Goal: Task Accomplishment & Management: Use online tool/utility

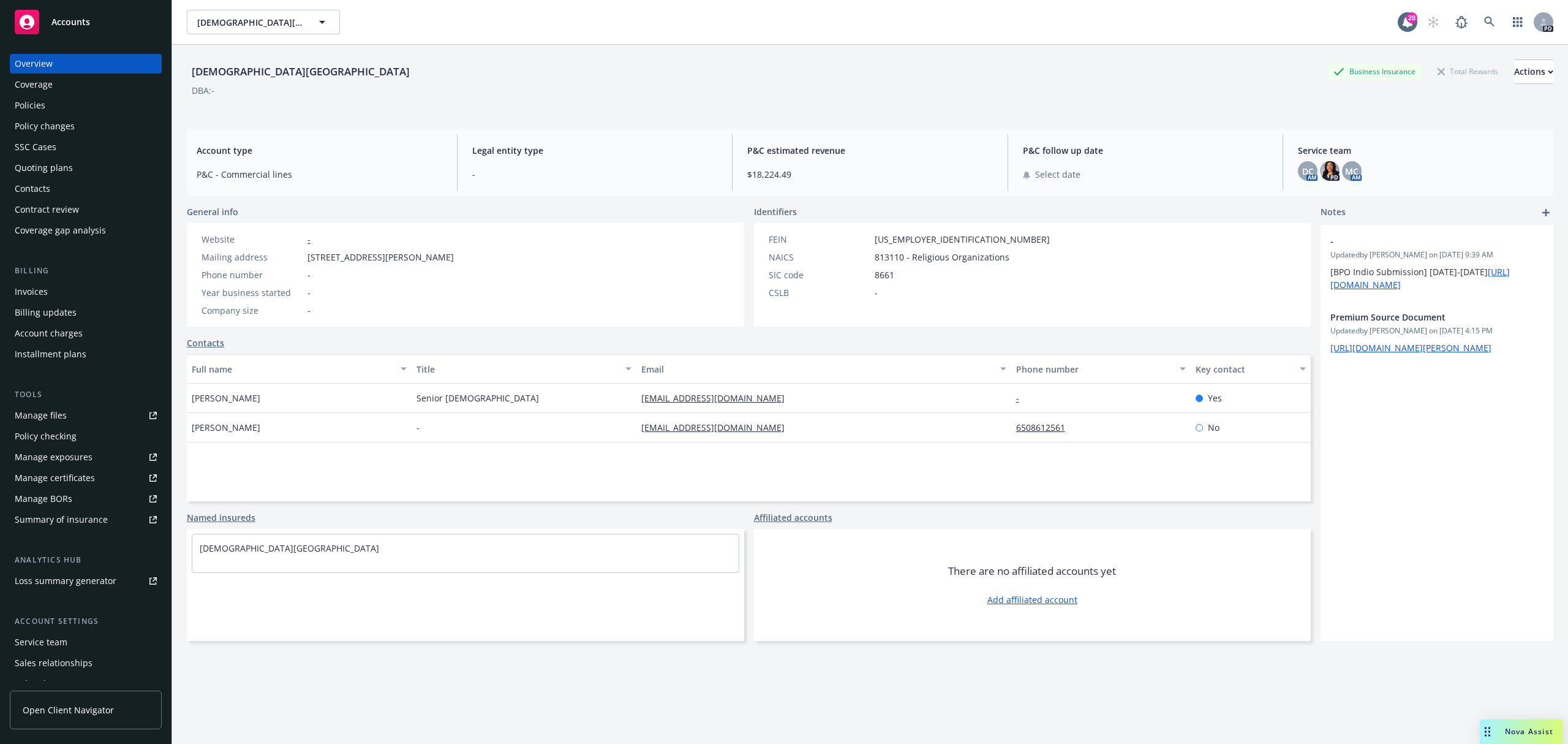
scroll to position [44, 0]
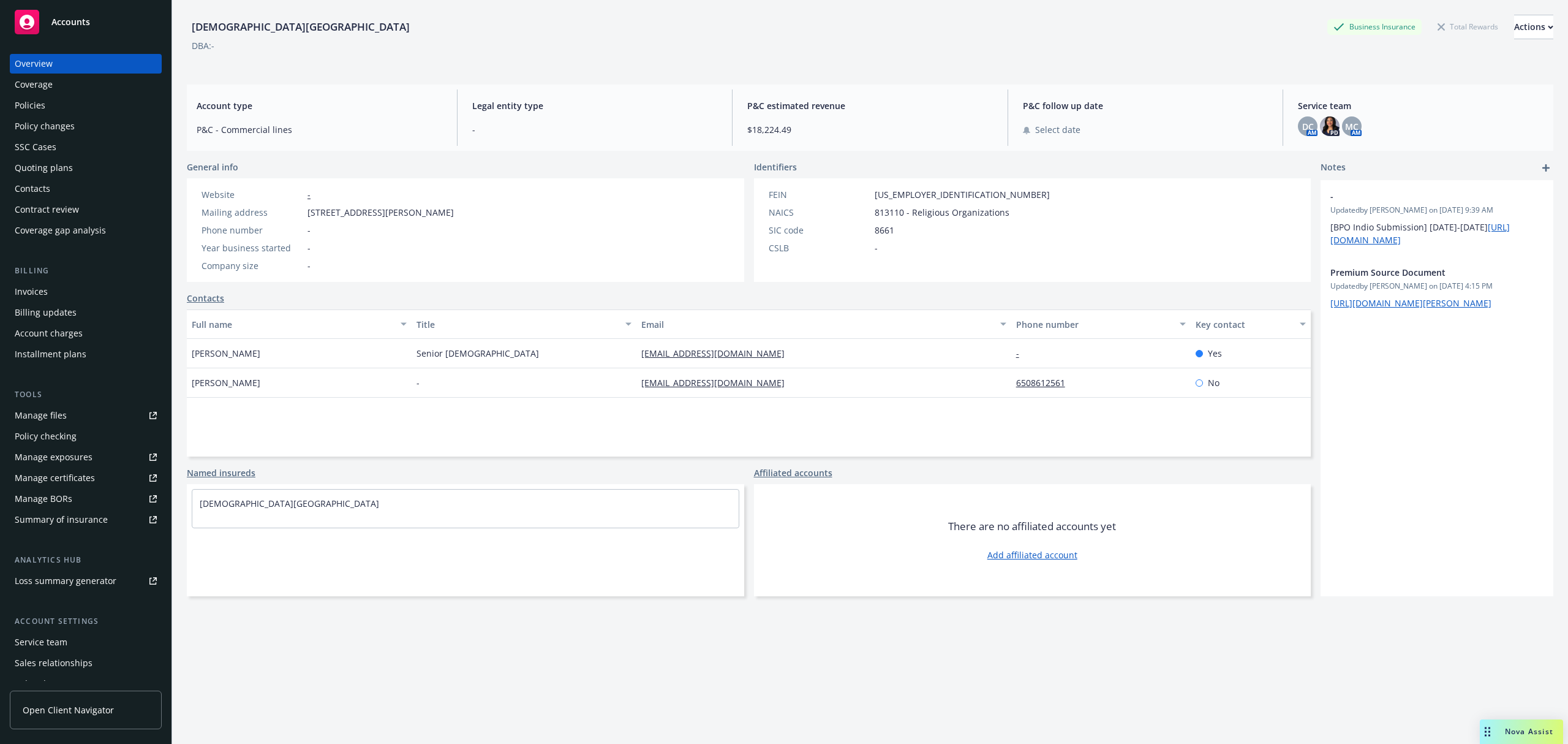
click at [59, 60] on div "Overview" at bounding box center [86, 64] width 142 height 19
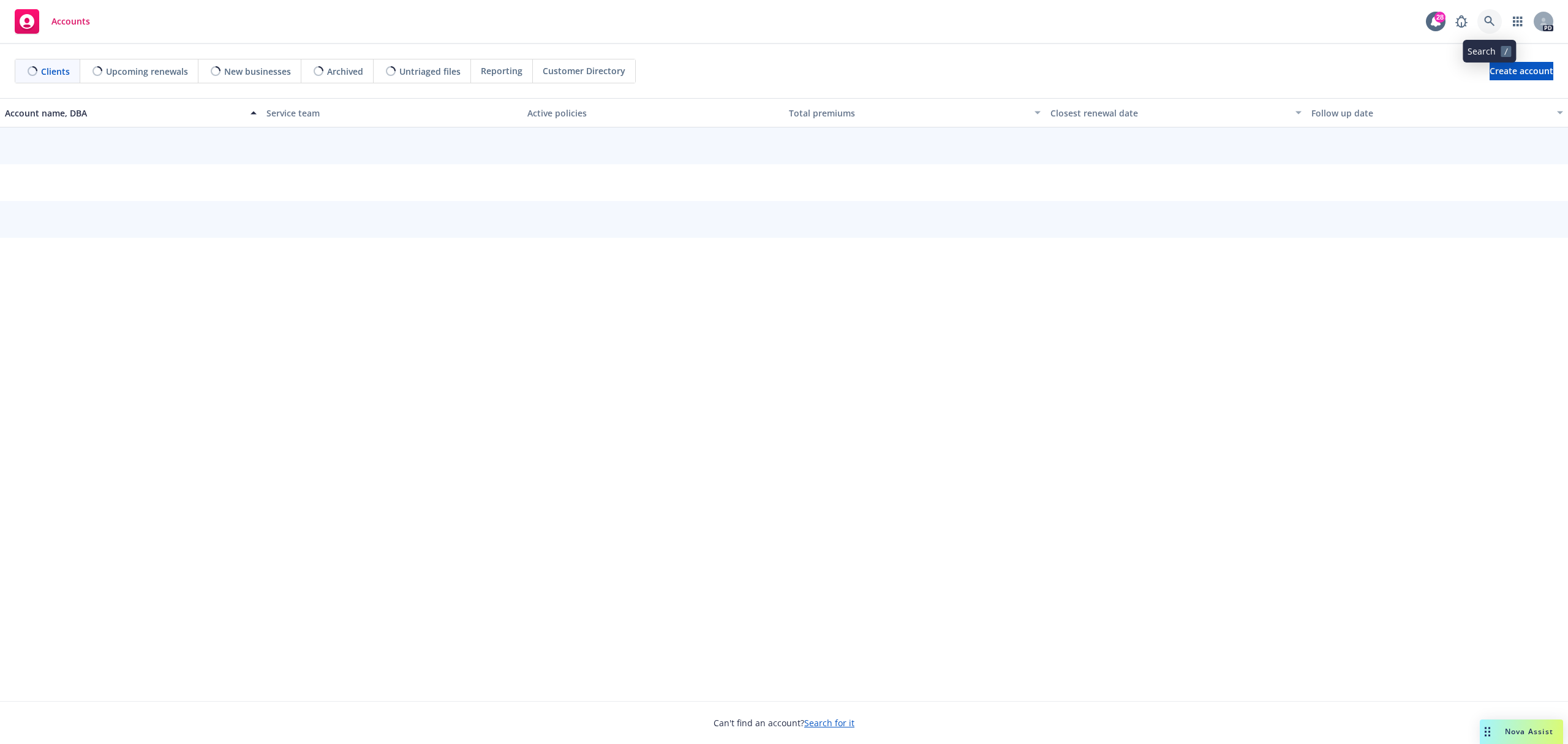
click at [1492, 20] on icon at bounding box center [1489, 21] width 11 height 11
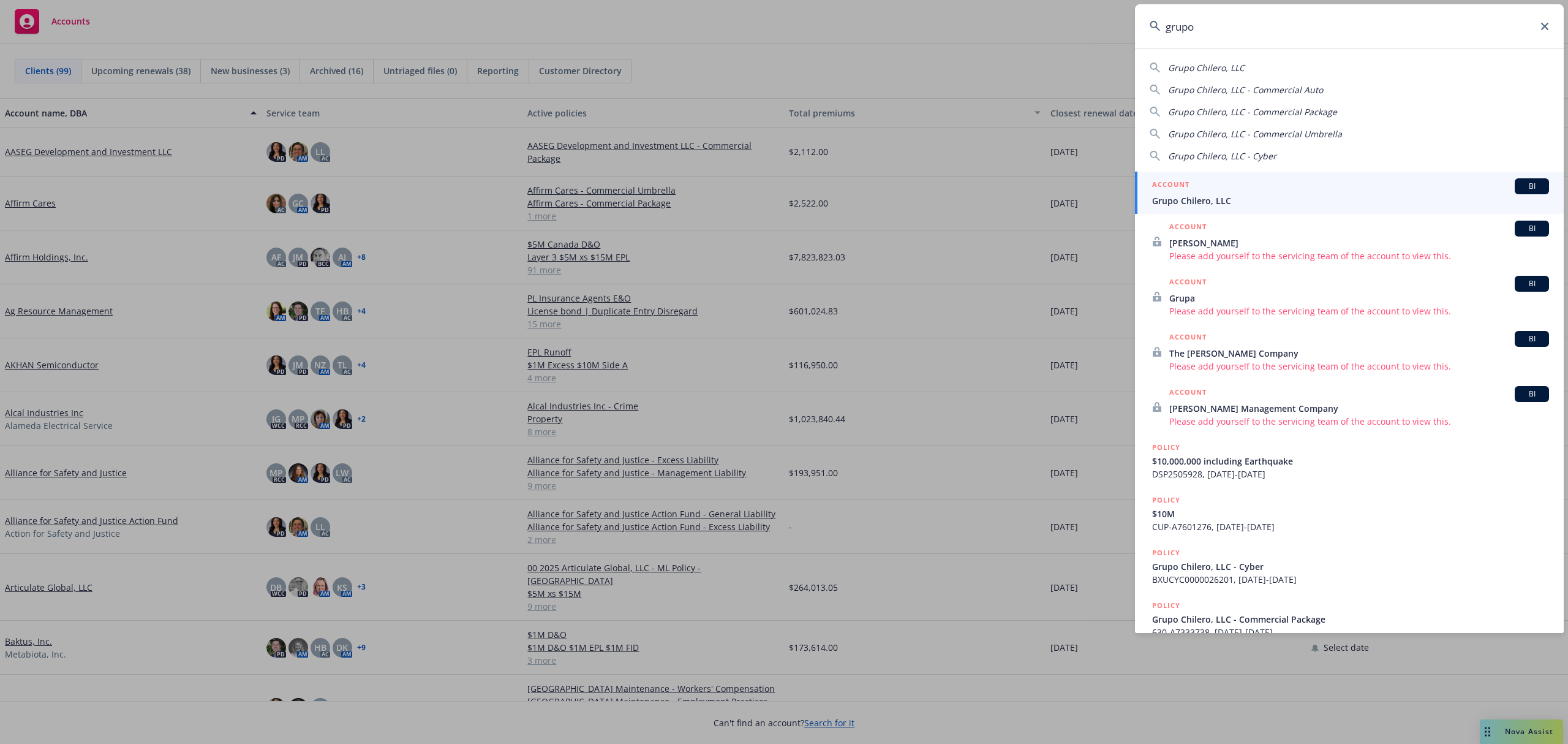
type input "grupo"
click at [1255, 194] on span "Grupo Chilero, LLC" at bounding box center [1350, 200] width 397 height 13
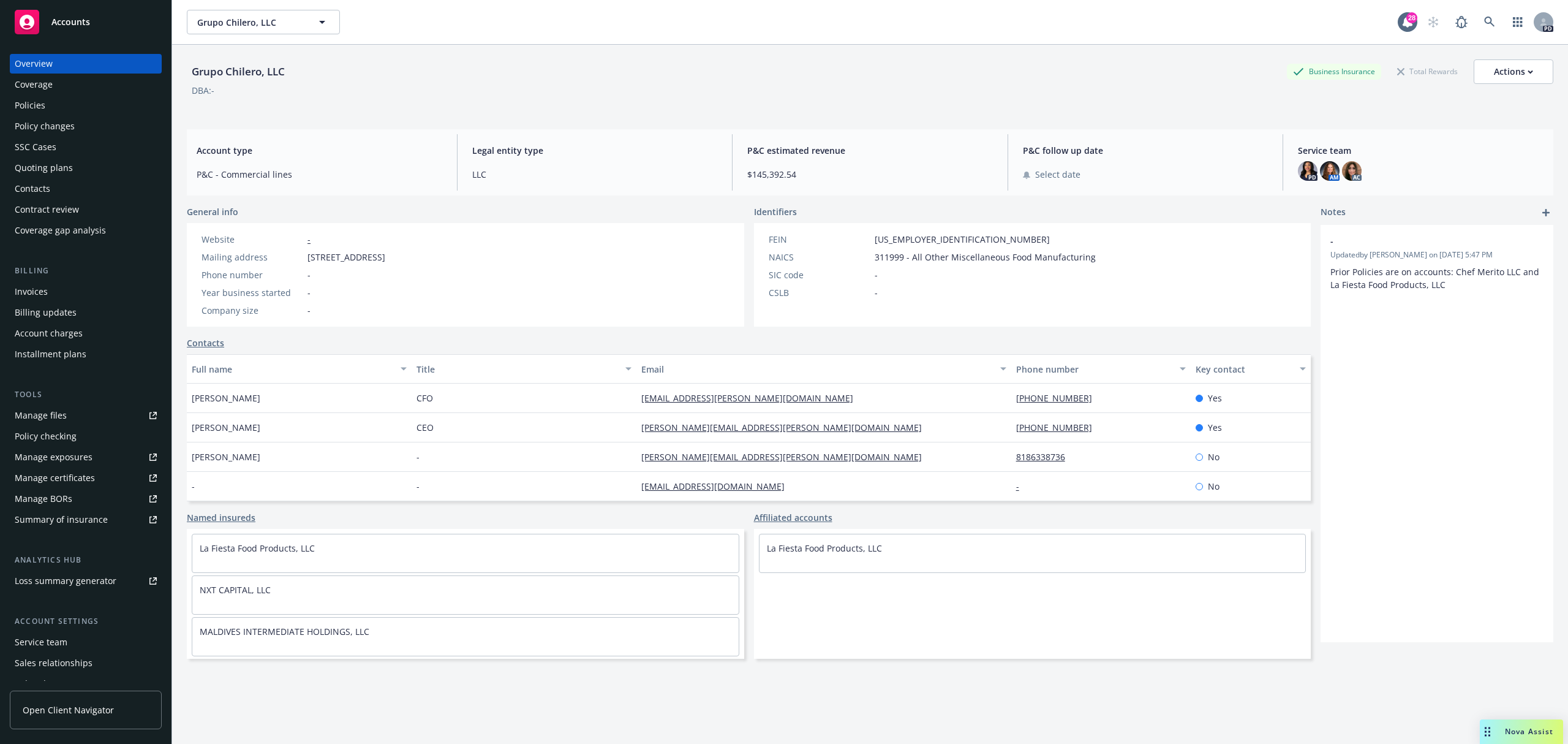
click at [34, 106] on div "Policies" at bounding box center [30, 105] width 30 height 19
click at [33, 101] on div "Policies" at bounding box center [30, 105] width 30 height 19
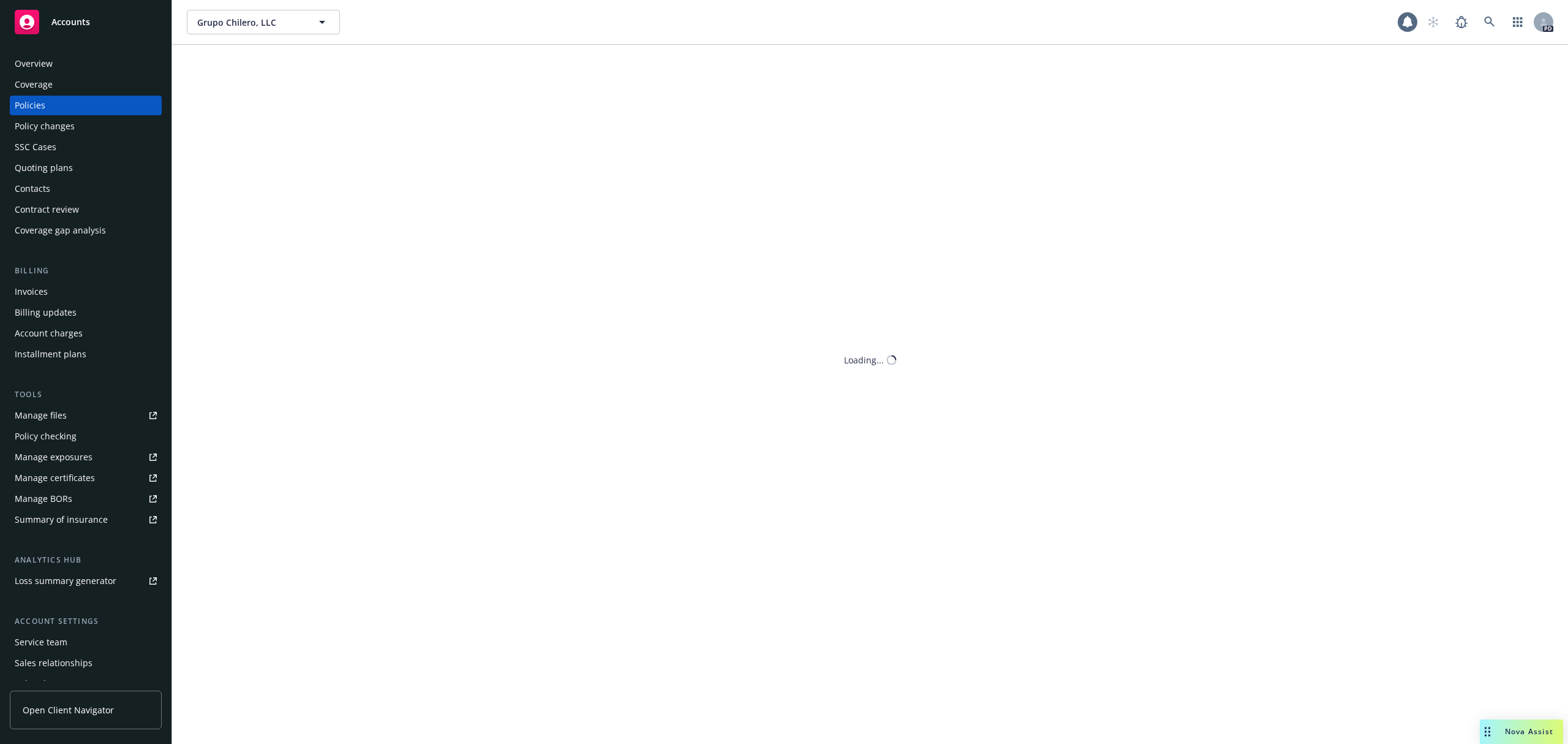
click at [32, 101] on div "Policies" at bounding box center [30, 105] width 30 height 19
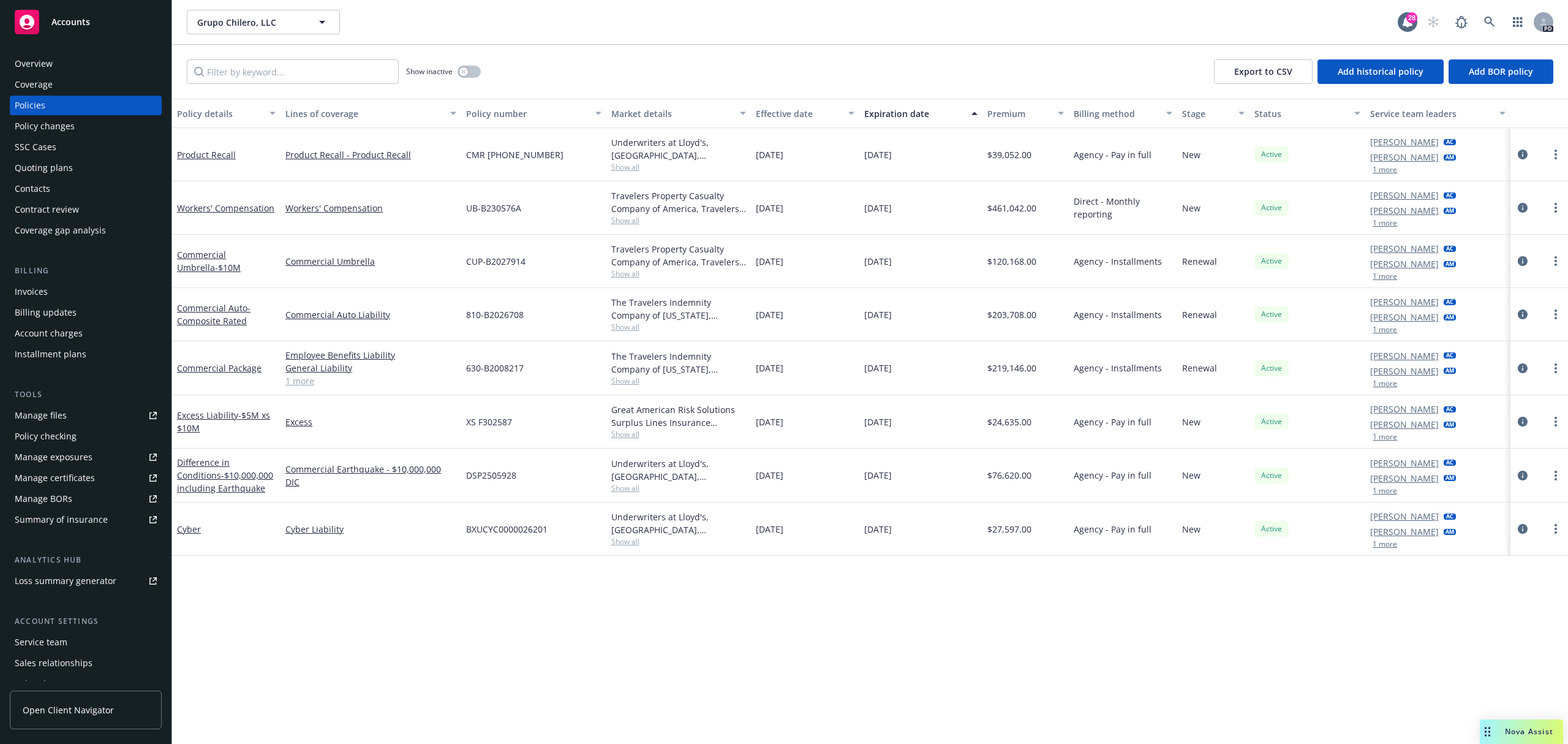
click at [1396, 352] on link "Yvette Dmitriyeva" at bounding box center [1404, 355] width 69 height 13
click at [201, 373] on div "Commercial Package" at bounding box center [226, 368] width 99 height 13
click at [216, 356] on div "Commercial Package" at bounding box center [226, 368] width 108 height 54
click at [221, 367] on link "Commercial Package" at bounding box center [219, 368] width 84 height 12
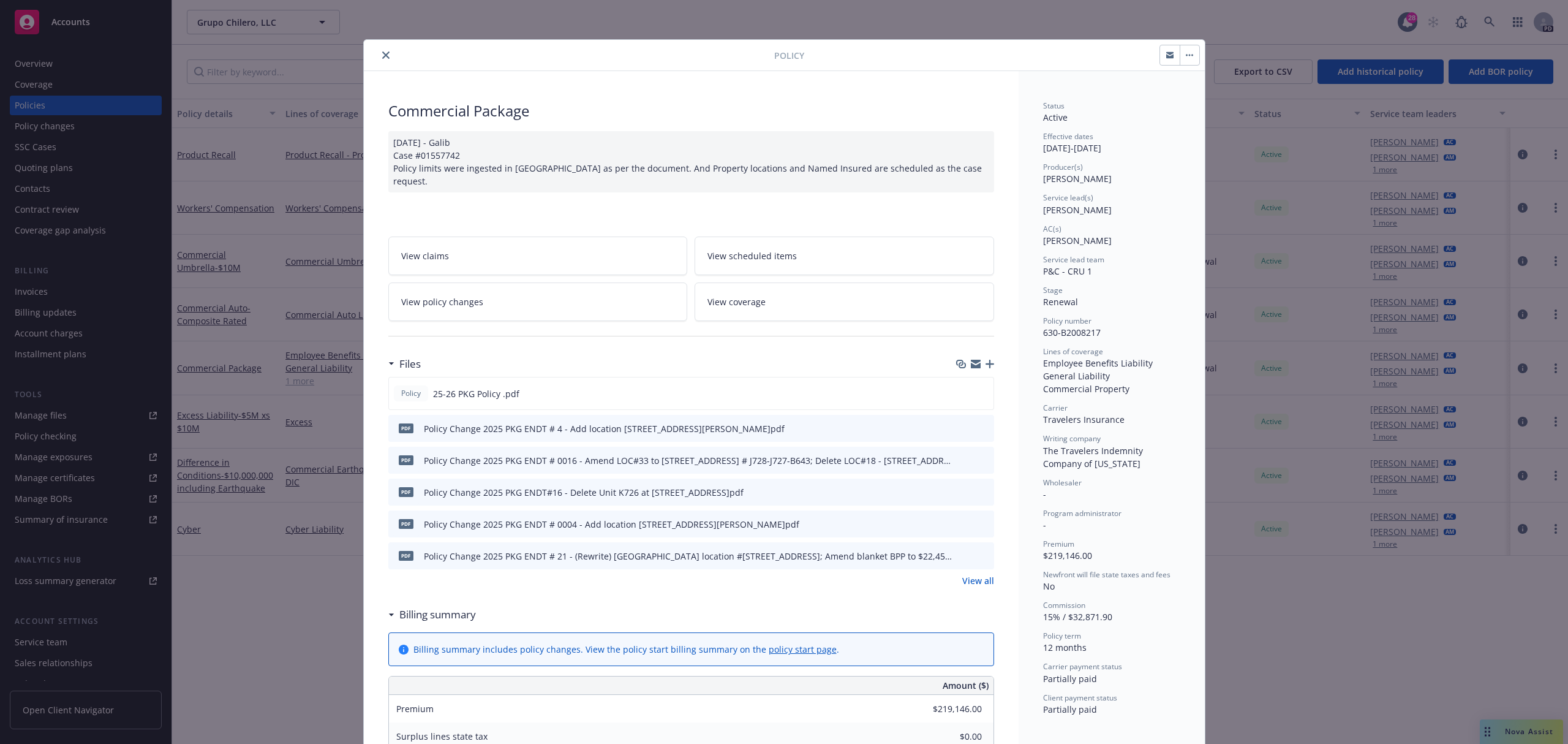
click at [104, 338] on div "Policy Commercial Package 4/23/2025 - Galib Case #01557742 Policy limits were i…" at bounding box center [784, 372] width 1568 height 744
click at [44, 288] on div "Policy Commercial Package 4/23/2025 - Galib Case #01557742 Policy limits were i…" at bounding box center [784, 372] width 1568 height 744
click at [382, 50] on div "Policy" at bounding box center [784, 56] width 841 height 31
click at [382, 51] on icon "close" at bounding box center [386, 55] width 7 height 7
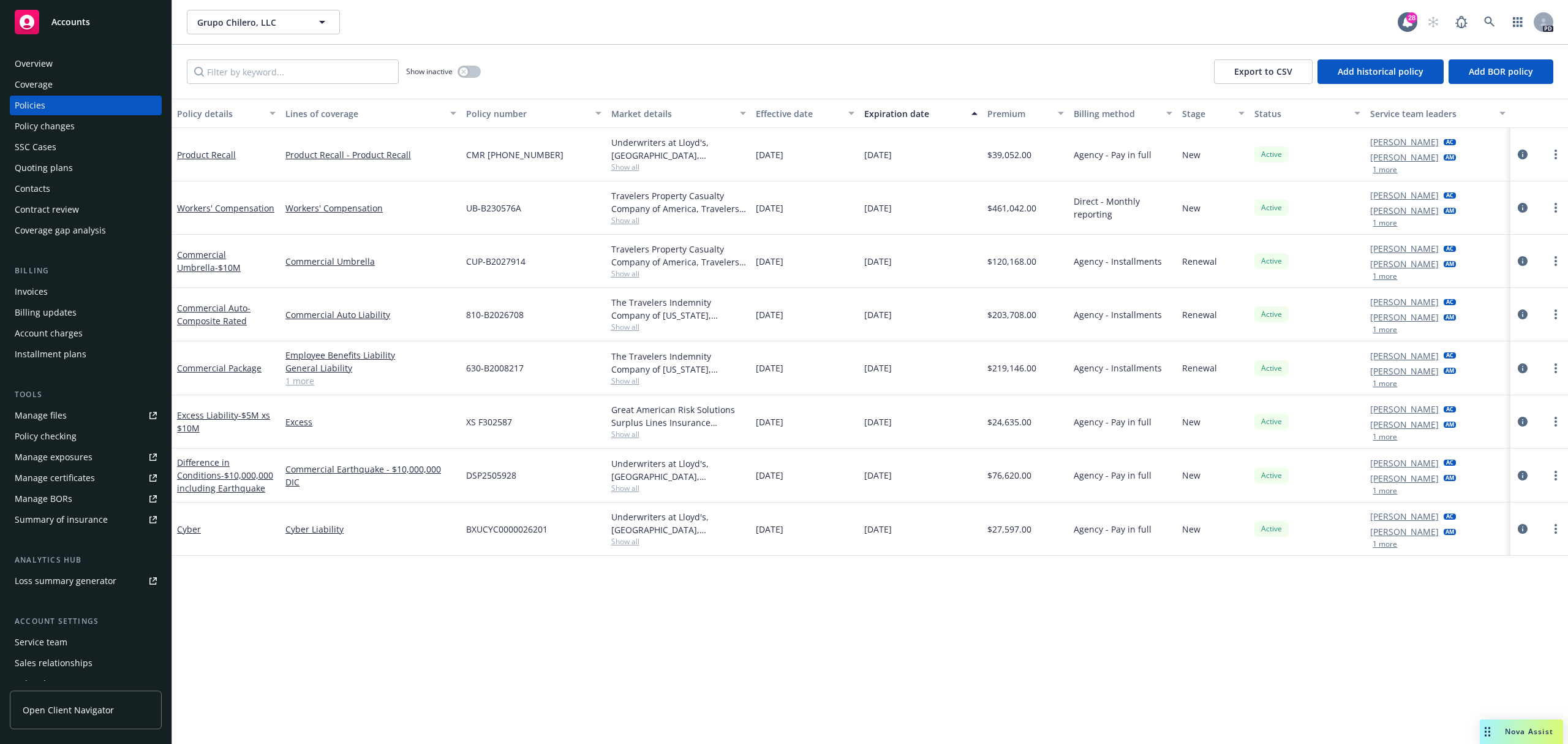
click at [45, 297] on div "Invoices" at bounding box center [31, 291] width 33 height 19
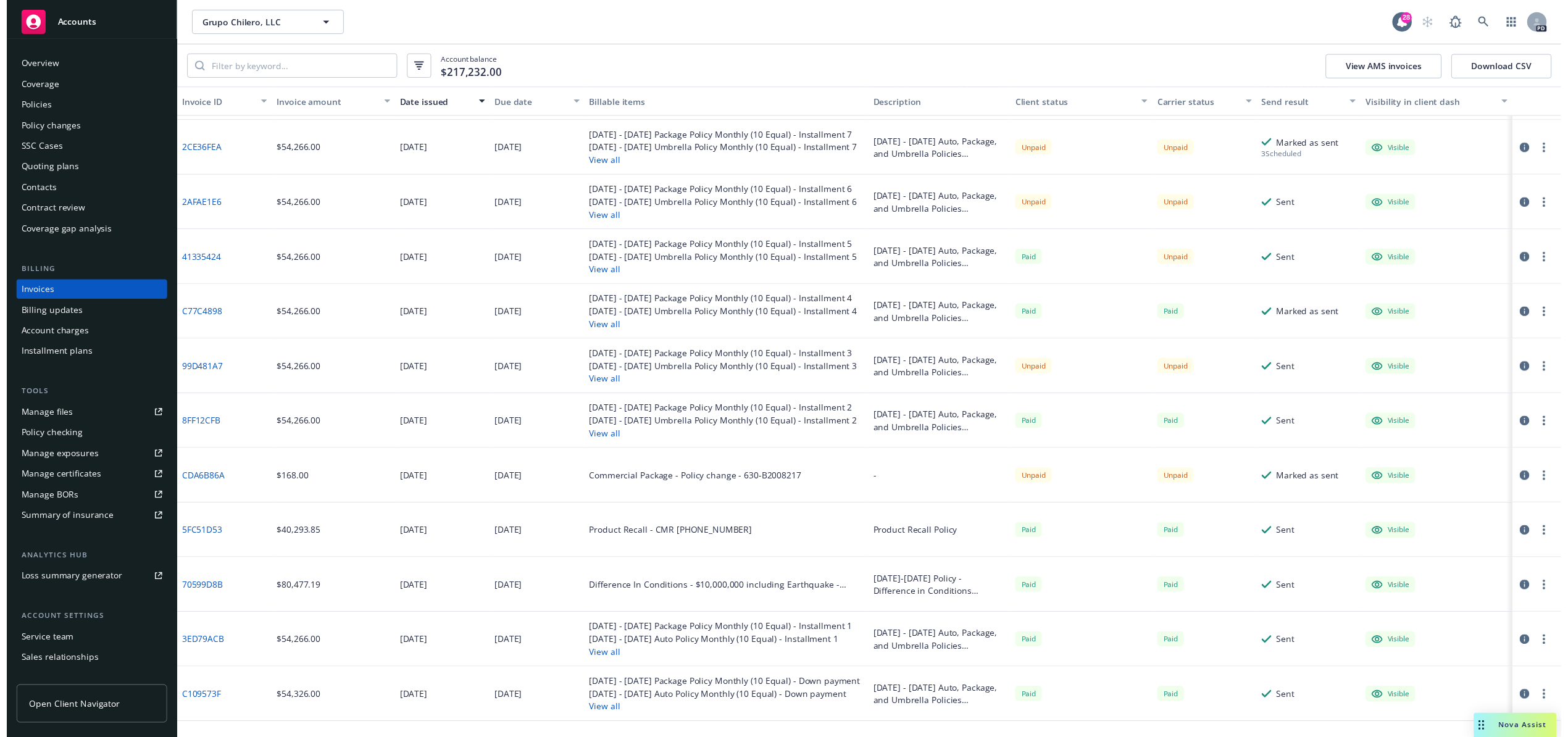
scroll to position [369, 0]
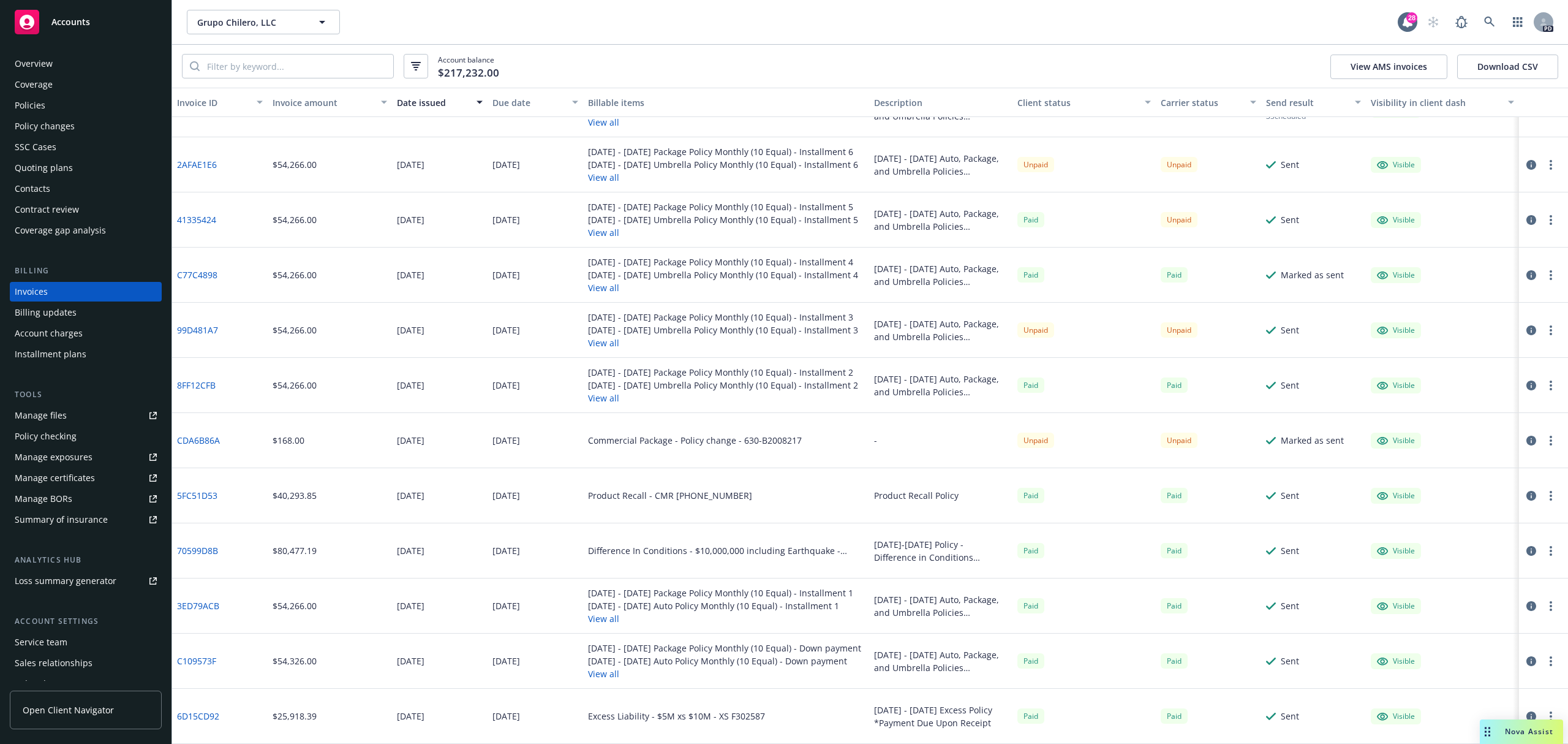
click at [1506, 737] on span "Nova Assist" at bounding box center [1529, 731] width 48 height 10
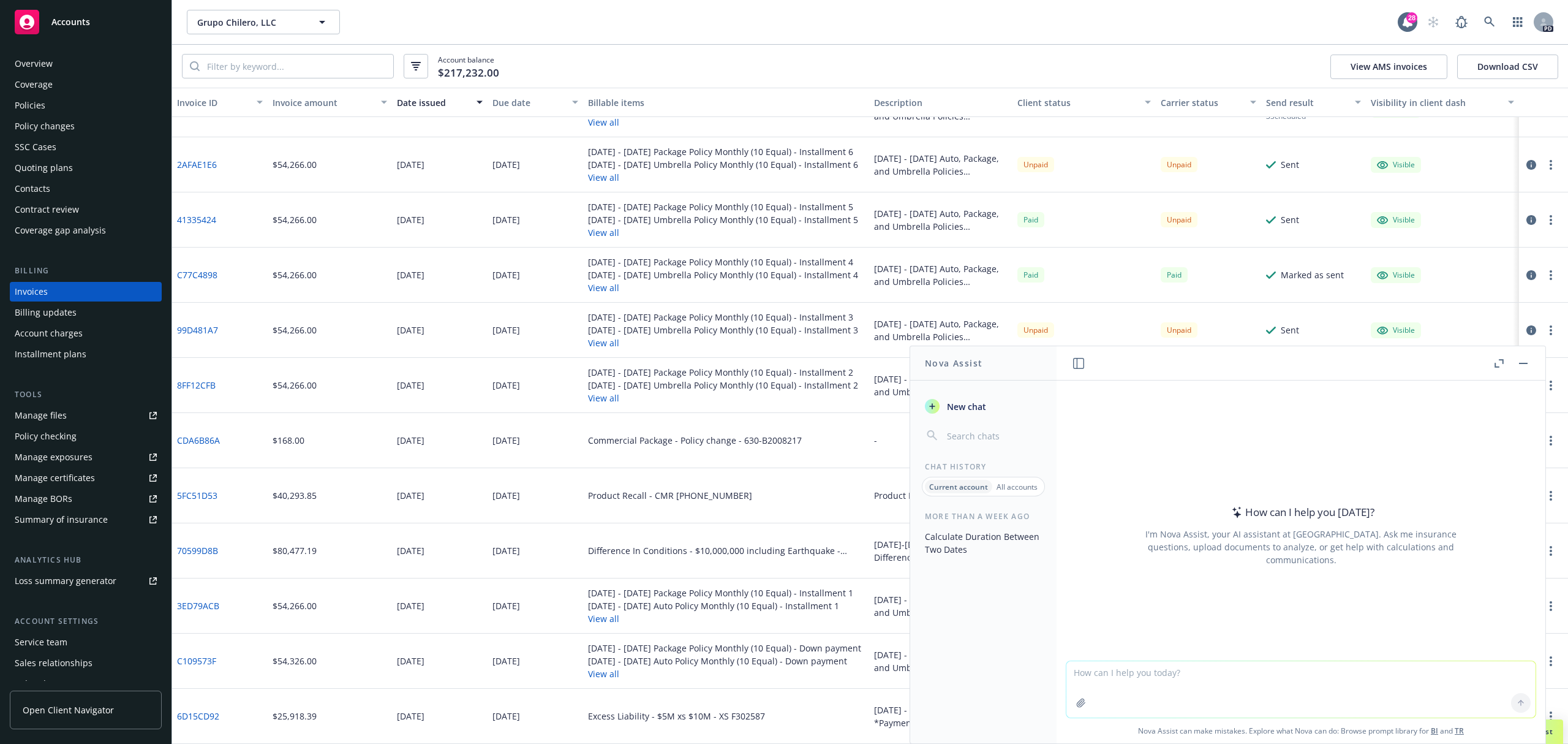
drag, startPoint x: 1441, startPoint y: 672, endPoint x: 1418, endPoint y: 671, distance: 23.0
click at [1441, 671] on textarea at bounding box center [1301, 689] width 469 height 56
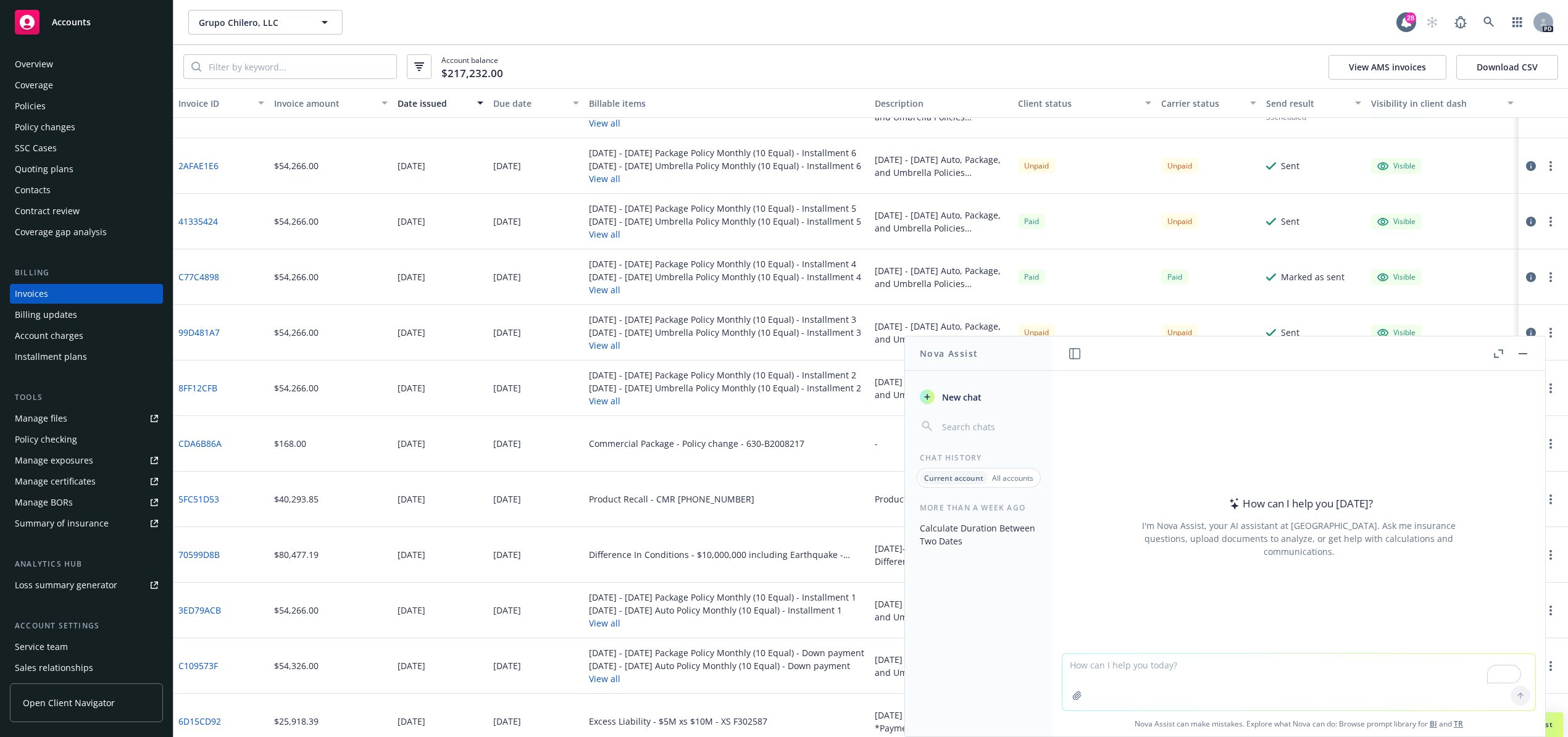
click at [1192, 676] on textarea "To enrich screen reader interactions, please activate Accessibility in Grammarl…" at bounding box center [1298, 682] width 473 height 57
type textarea "If a premium is 60912 for 7/29/25-6/13/26 what would the annual premium be?"
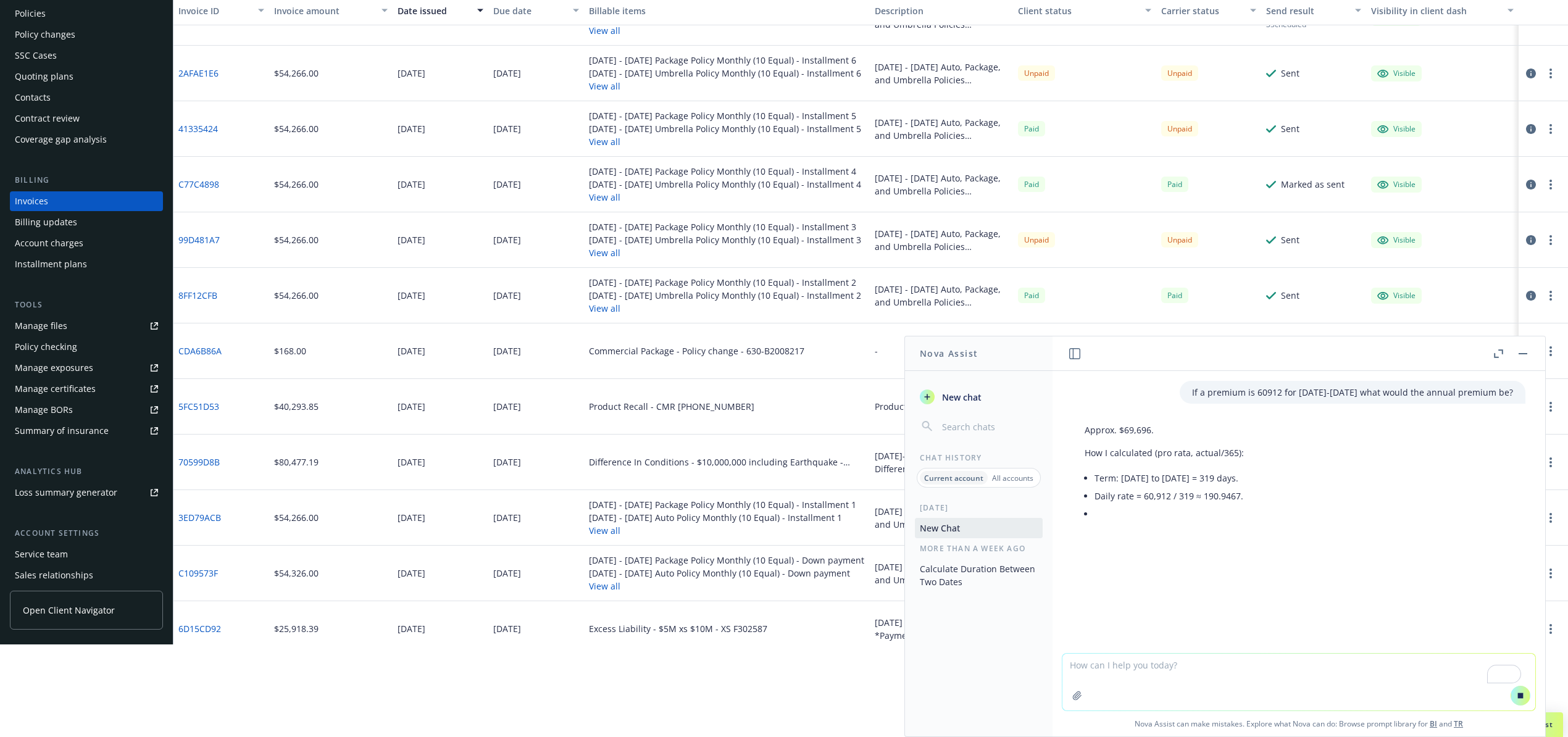
scroll to position [82, 0]
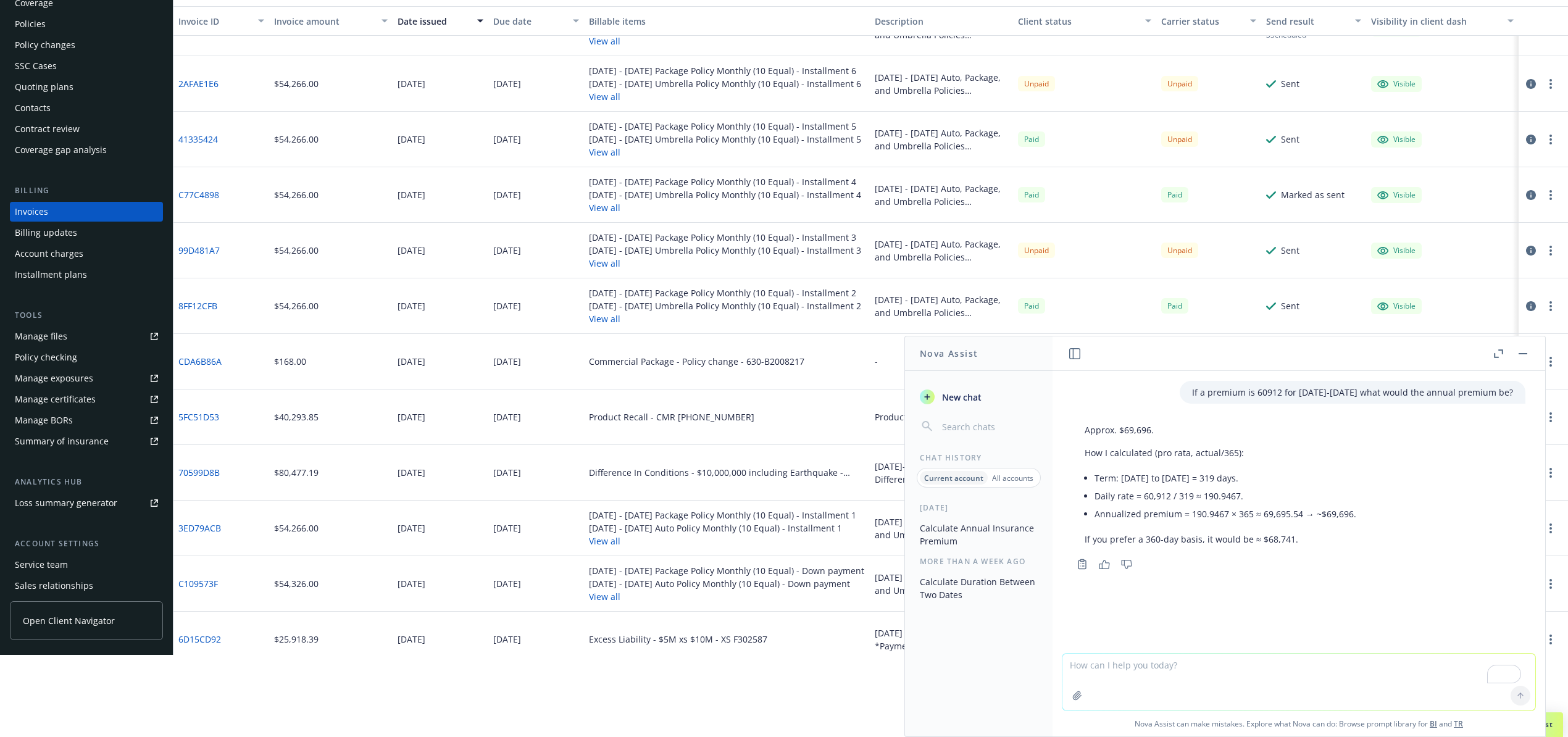
click at [1051, 669] on div "Today Calculate Annual Insurance Premium More than a week ago Calculate Duratio…" at bounding box center [979, 619] width 148 height 234
click at [1140, 659] on textarea "To enrich screen reader interactions, please activate Accessibility in Grammarl…" at bounding box center [1298, 682] width 473 height 57
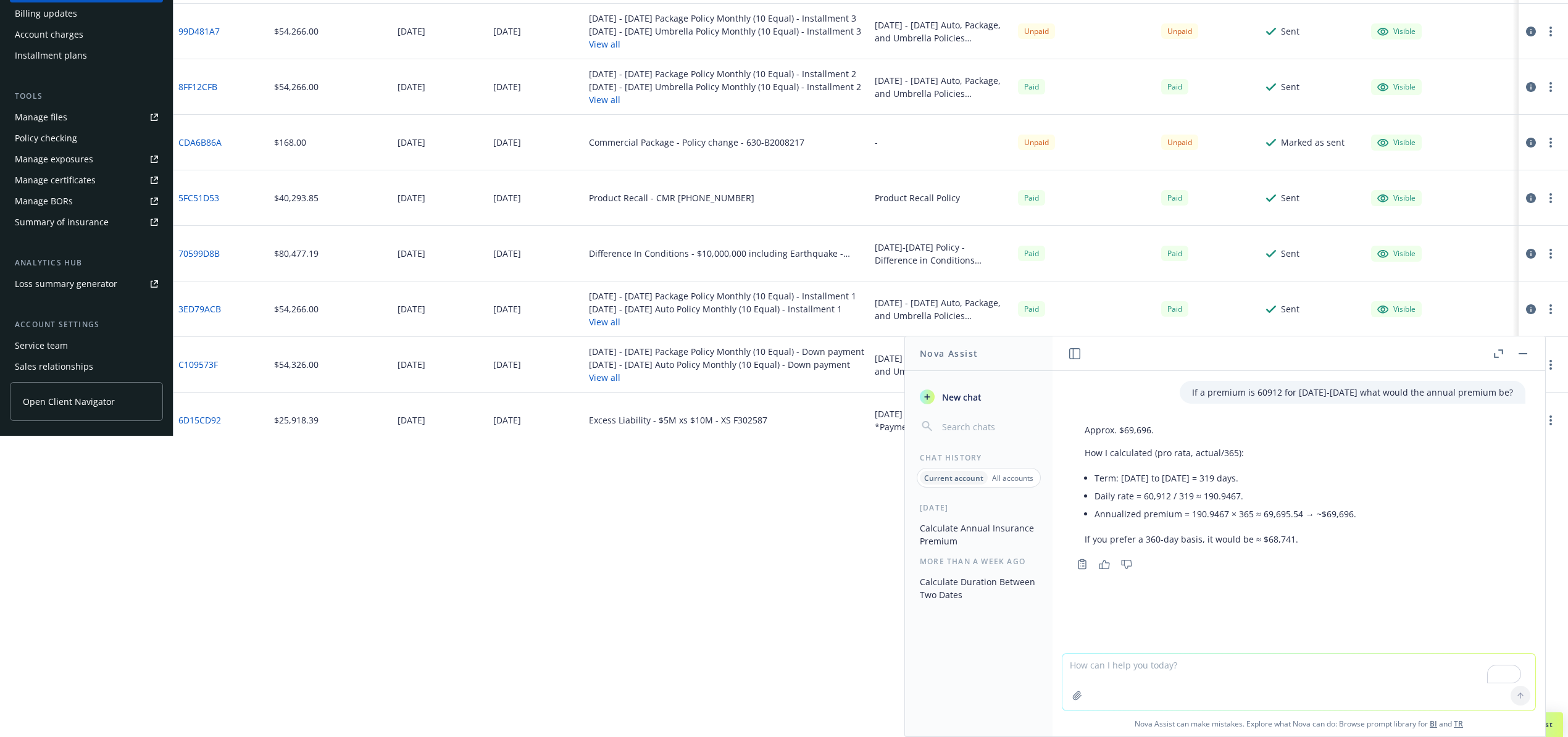
scroll to position [329, 0]
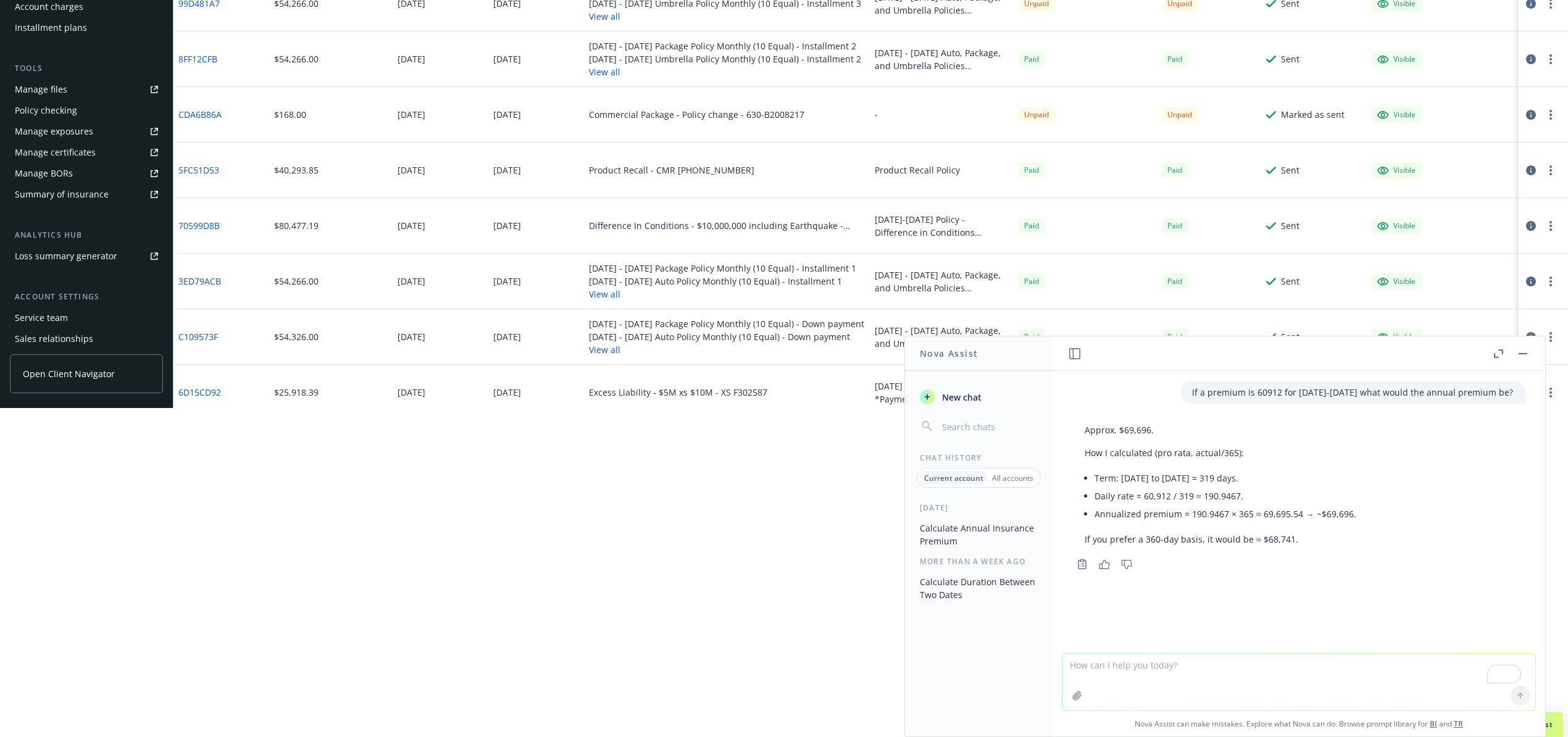
click at [1189, 697] on textarea "To enrich screen reader interactions, please activate Accessibility in Grammarl…" at bounding box center [1298, 682] width 473 height 57
click at [1151, 665] on textarea "If a total premium is $525,624 from 9/19/25 to 8/24/2025" at bounding box center [1298, 682] width 473 height 58
click at [1415, 665] on textarea "If a total premium is $525,624 annualy, what would it be from 9/19/25 to 8/24/2…" at bounding box center [1298, 682] width 473 height 58
type textarea "If a total premium is $525,624 annualy, what would it be from 9/19/25 to 8/24/2…"
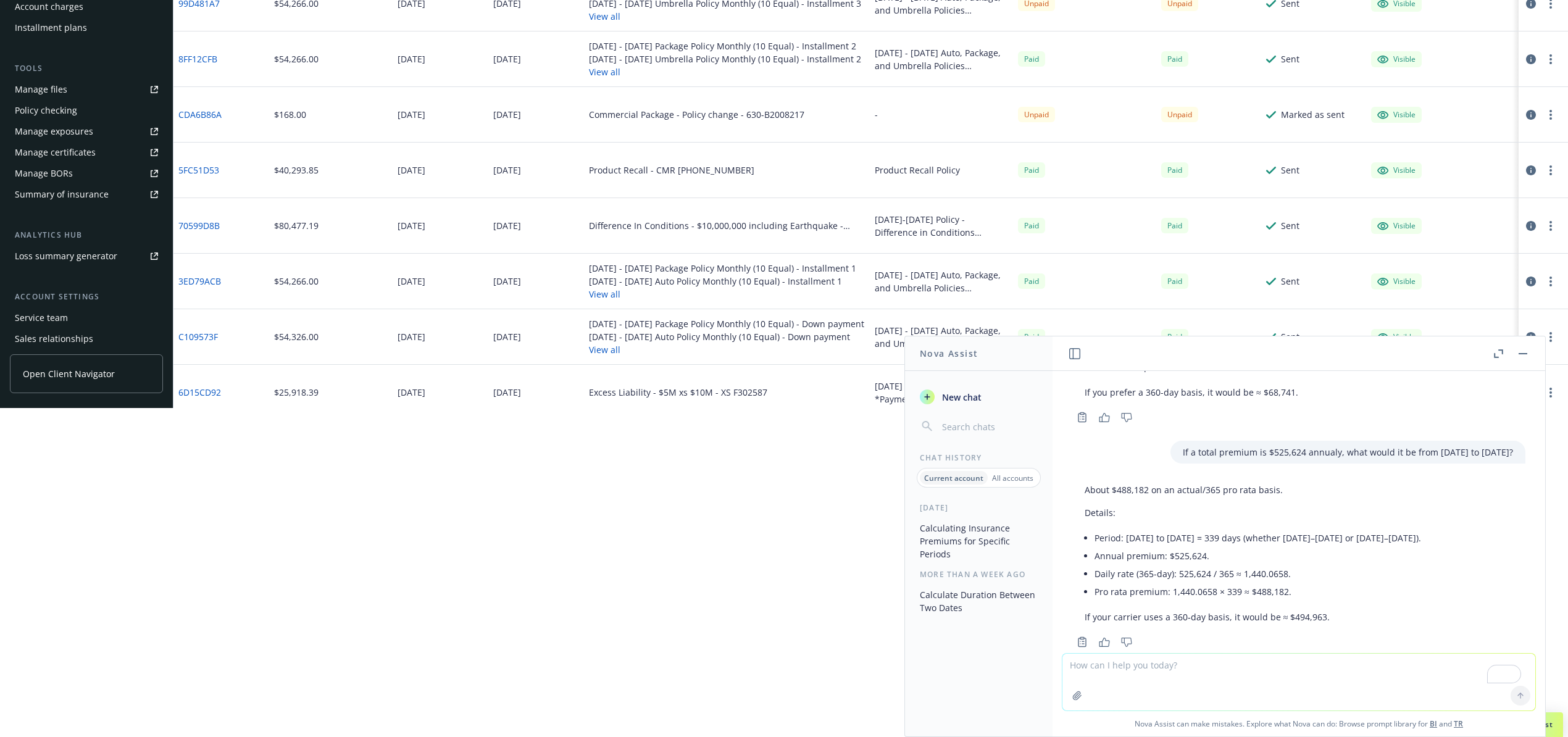
scroll to position [174, 0]
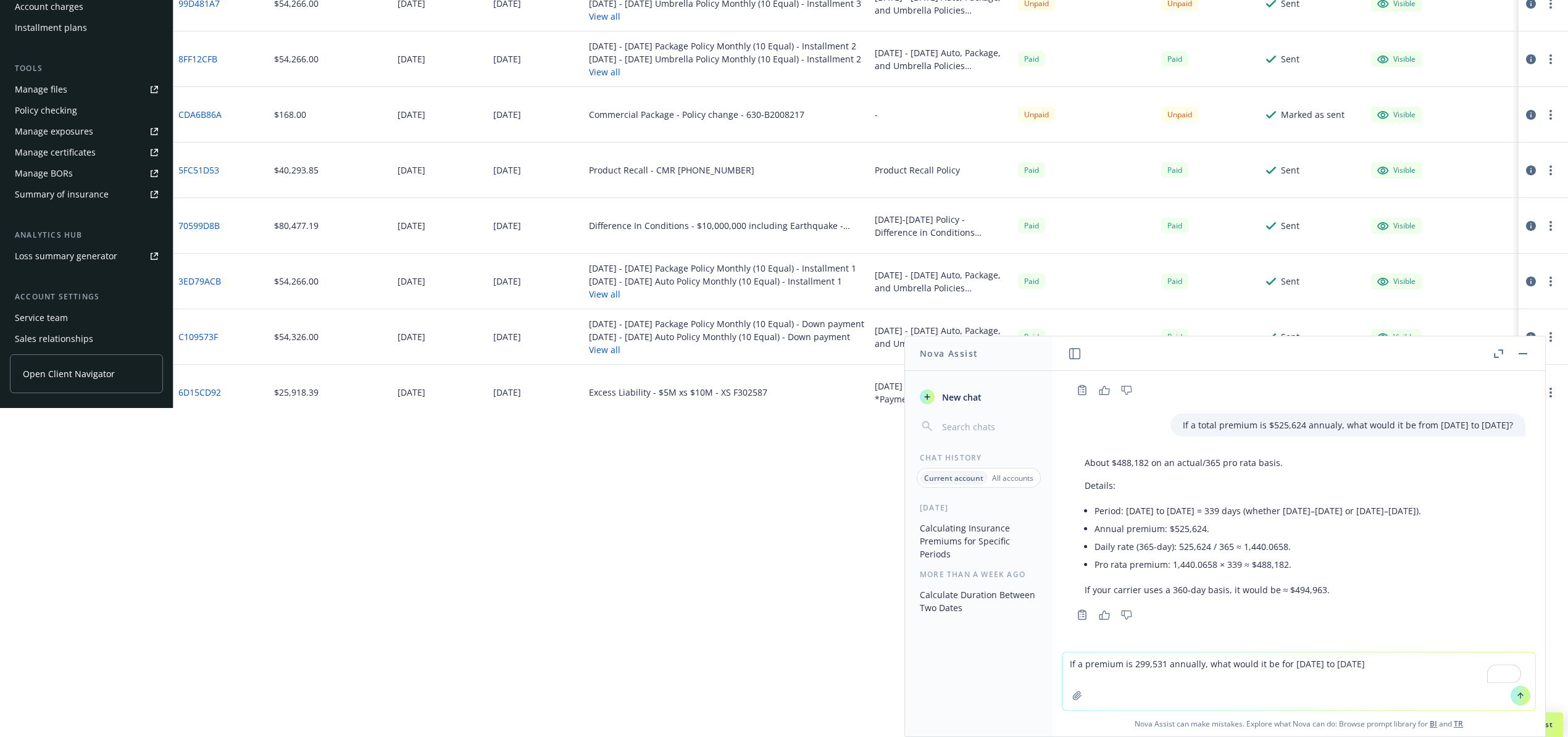
type textarea "If a premium is 299,531 annually, what would it be for 9/19/25 to 8/24/2025?"
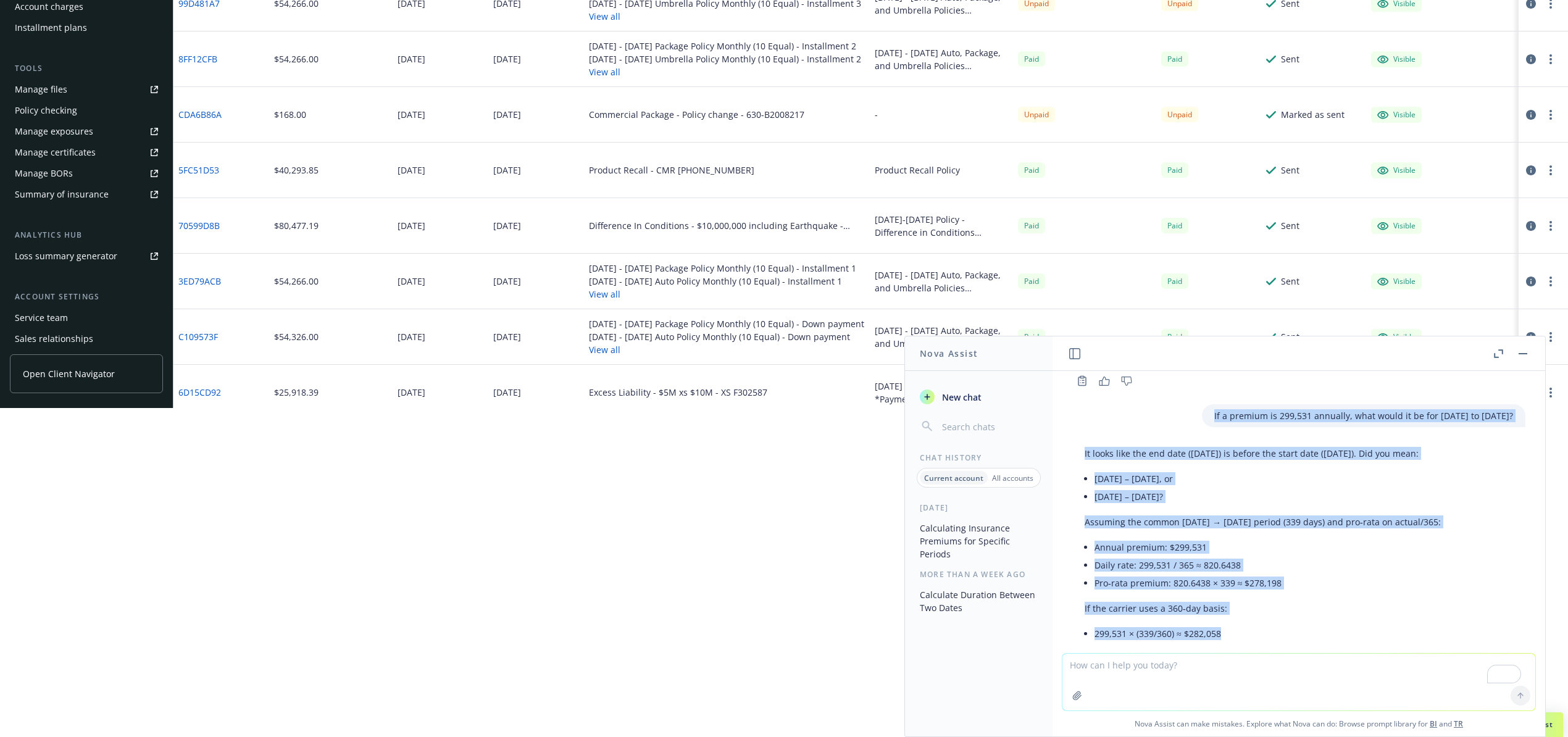
scroll to position [491, 0]
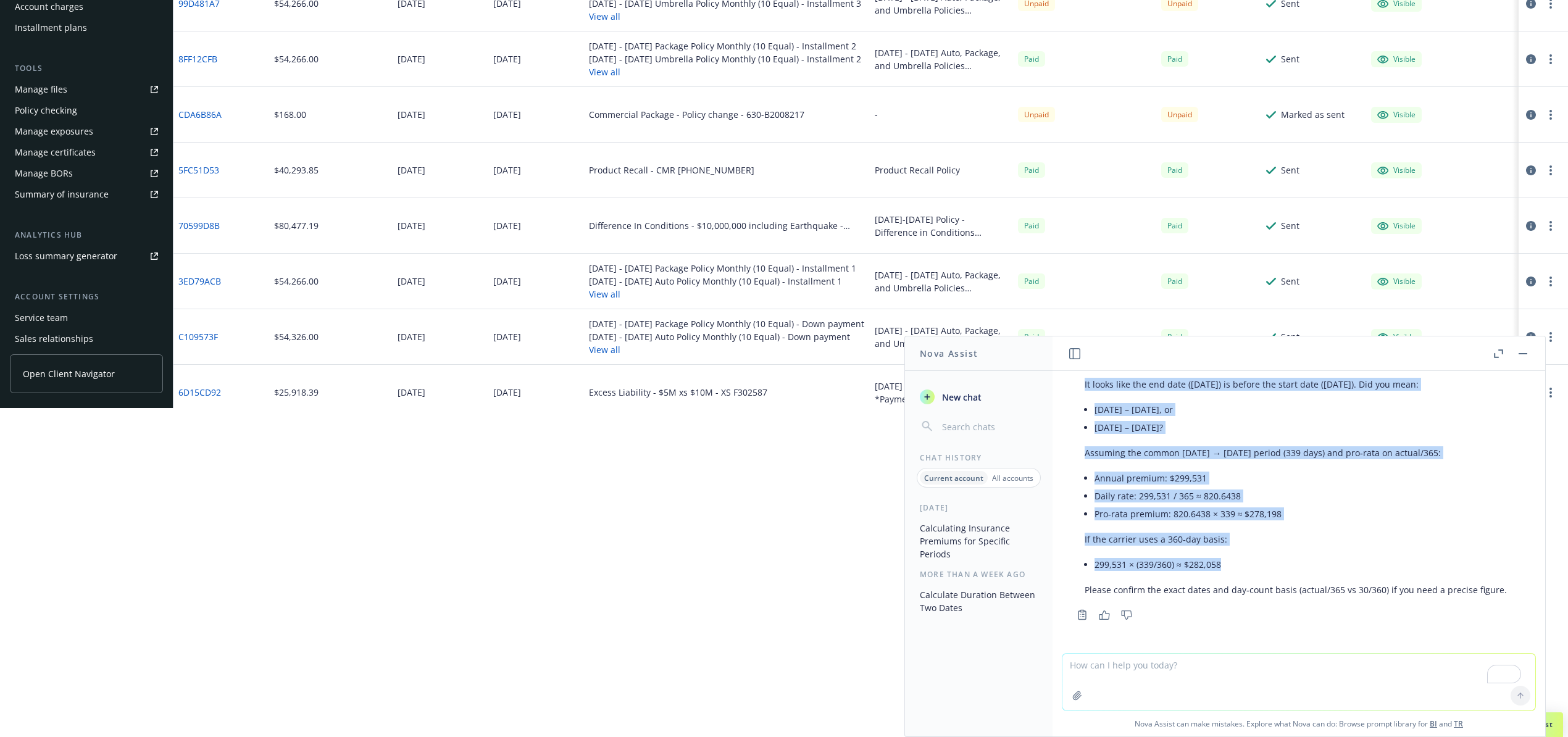
drag, startPoint x: 1205, startPoint y: 423, endPoint x: 1383, endPoint y: 659, distance: 295.6
click at [1383, 659] on div "If a premium is 60912 for 7/29/25-6/13/26 what would the annual premium be? App…" at bounding box center [1299, 554] width 493 height 366
click at [1263, 606] on div "Copy to clipboard Thumbs up Thumbs down" at bounding box center [1298, 615] width 453 height 17
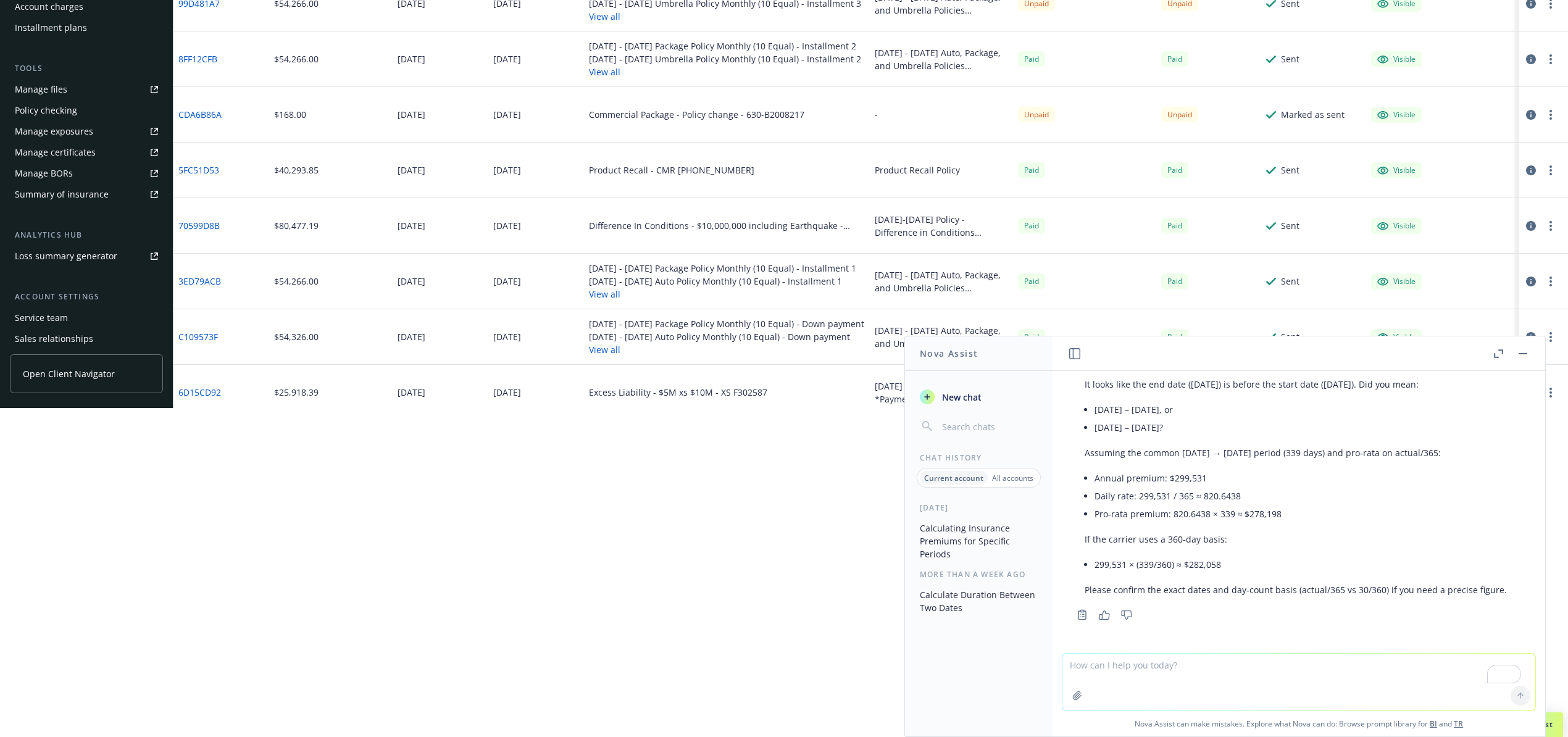
click at [1183, 665] on textarea "To enrich screen reader interactions, please activate Accessibility in Grammarl…" at bounding box center [1298, 682] width 473 height 57
paste textarea "Policy Expiring Premium Carrier Renewing Premium Property $75,061.00 Church Mut…"
type textarea "Add these premiums. Policy Expiring Premium Carrier Renewing Premium Property $…"
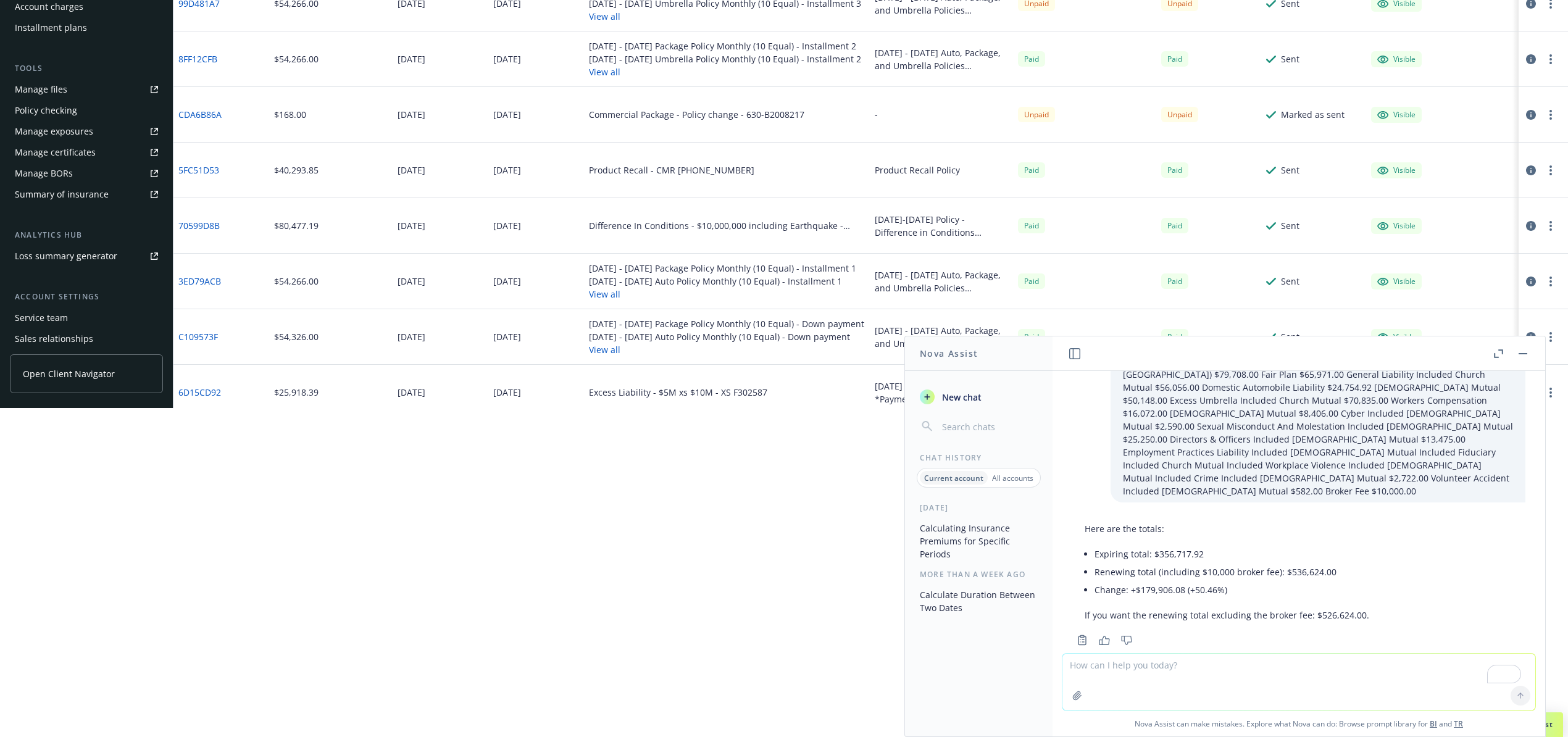
scroll to position [791, 0]
